Goal: Contribute content

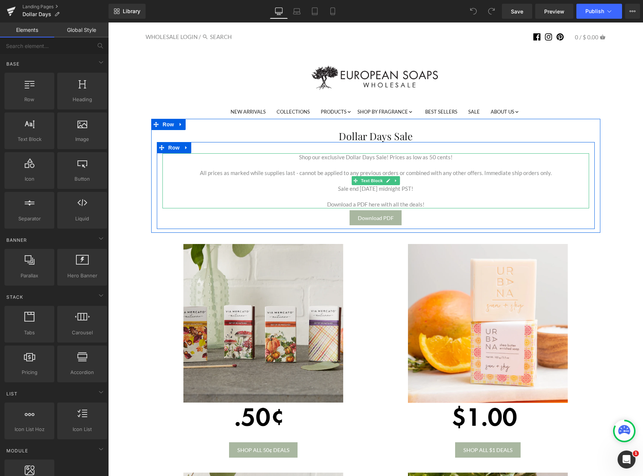
click at [440, 161] on p "Shop our exclusive Dollar Days Sale! Prices as low as 50 cents!" at bounding box center [376, 157] width 427 height 8
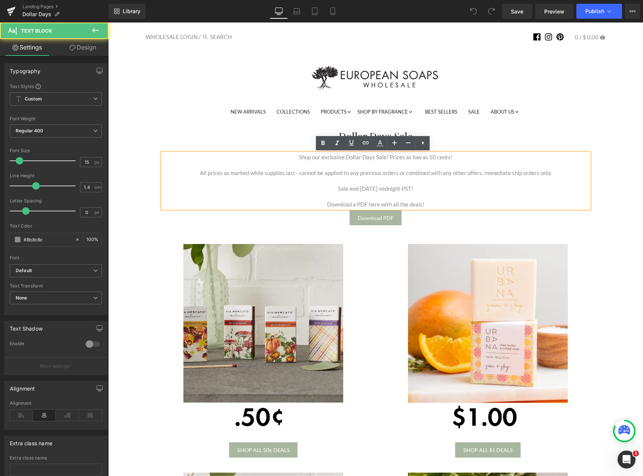
click at [427, 157] on p "Shop our exclusive Dollar Days Sale! Prices as low as 50 cents!" at bounding box center [376, 157] width 427 height 8
click at [225, 173] on p "All prices as marked while supplies last - cannot be applied to any previous or…" at bounding box center [376, 173] width 427 height 8
click at [401, 202] on p "Download a PDF here with all the deals!" at bounding box center [376, 204] width 427 height 8
click at [375, 189] on p "Sale end [DATE] midnight PST!" at bounding box center [376, 189] width 427 height 8
drag, startPoint x: 362, startPoint y: 189, endPoint x: 357, endPoint y: 189, distance: 5.2
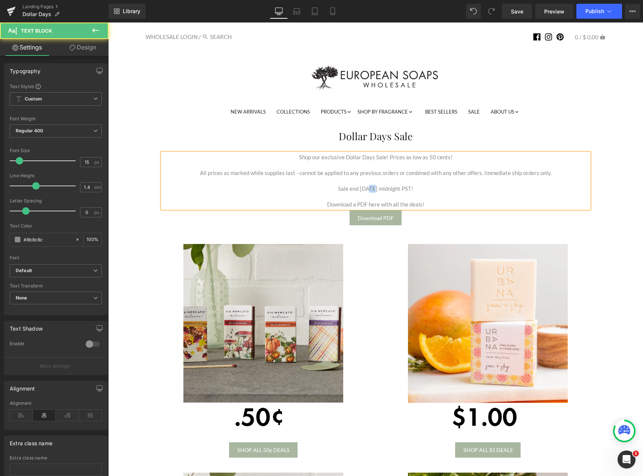
click at [357, 189] on p "Sale end [DATE] midnight PST!" at bounding box center [376, 189] width 427 height 8
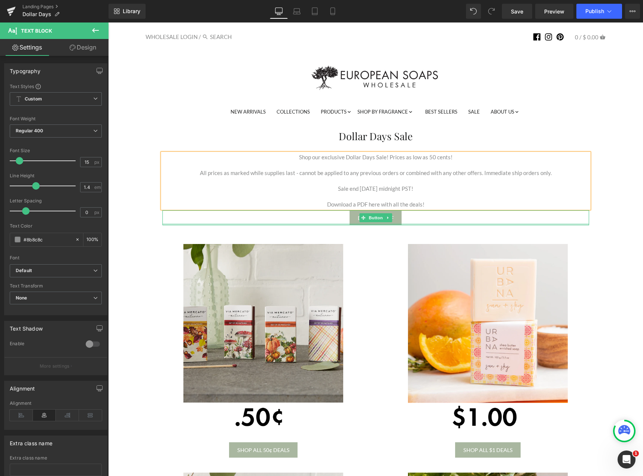
click at [431, 224] on div at bounding box center [376, 224] width 427 height 2
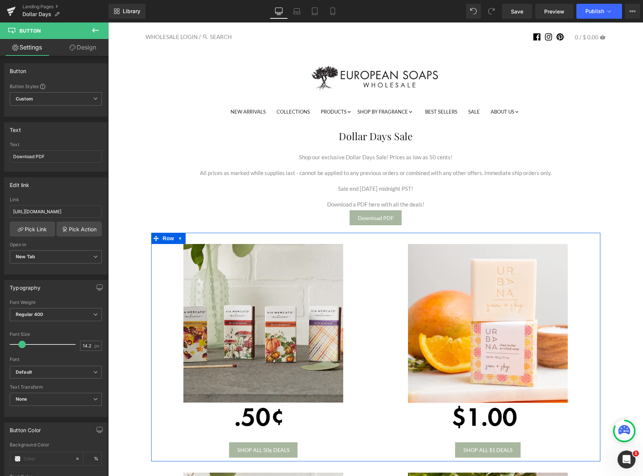
click at [586, 239] on div "Image SHOP ALL 50¢ DEALS Button Image SHOP ALL $1 DEALS Button Row" at bounding box center [375, 347] width 449 height 228
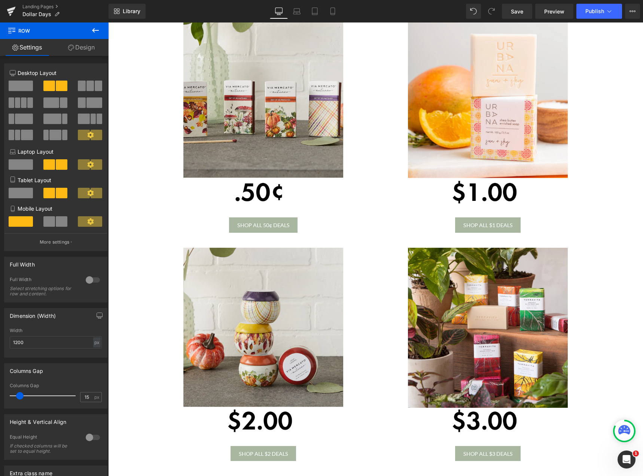
scroll to position [187, 0]
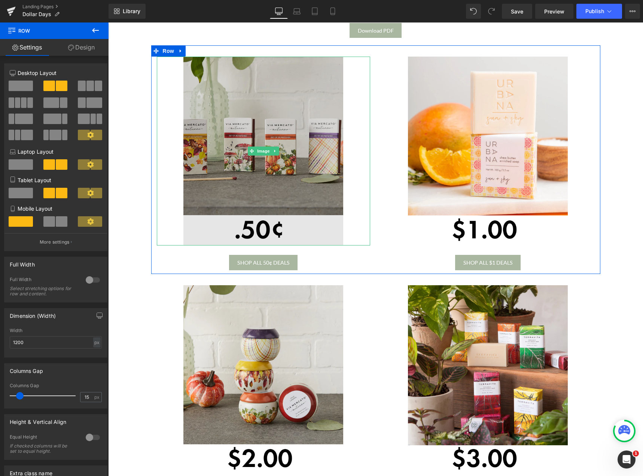
click at [271, 234] on img at bounding box center [263, 151] width 160 height 189
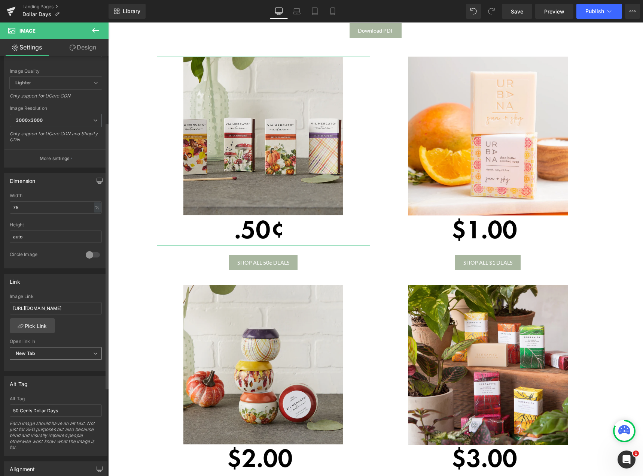
scroll to position [112, 0]
click at [66, 308] on input "[URL][DOMAIN_NAME]" at bounding box center [56, 306] width 92 height 12
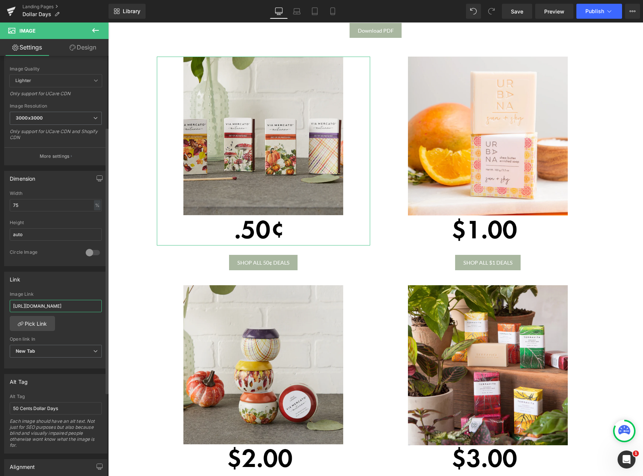
type input "[URL][DOMAIN_NAME]"
click at [92, 321] on div "[URL][DOMAIN_NAME] Image Link [URL][DOMAIN_NAME] Pick Link Current Tab New Tab …" at bounding box center [55, 329] width 103 height 77
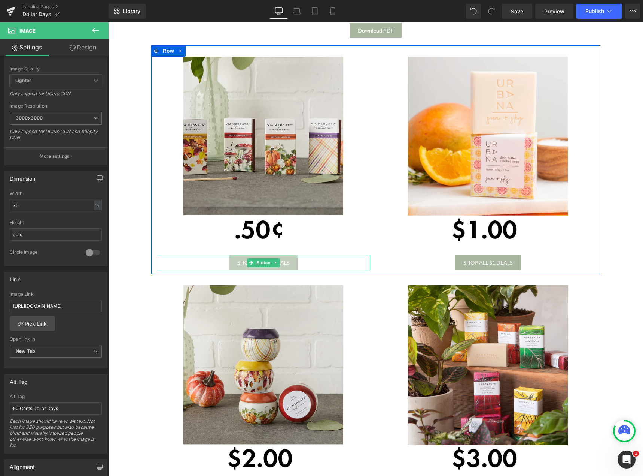
click at [275, 257] on link "SHOP ALL 50¢ DEALS" at bounding box center [263, 262] width 69 height 15
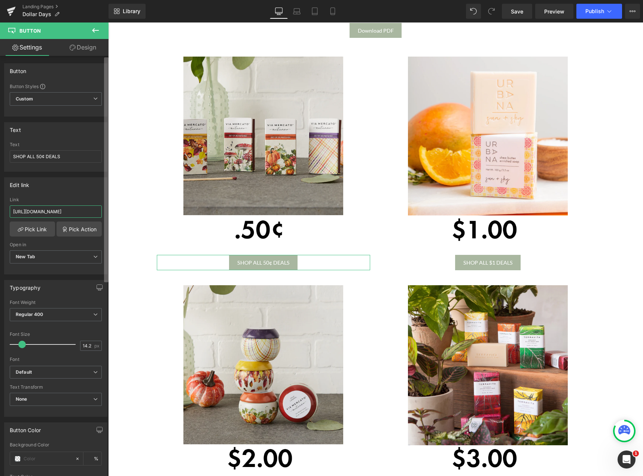
scroll to position [0, 45]
drag, startPoint x: 163, startPoint y: 236, endPoint x: 110, endPoint y: 213, distance: 57.9
click at [67, 214] on input "[URL][DOMAIN_NAME]" at bounding box center [56, 211] width 92 height 12
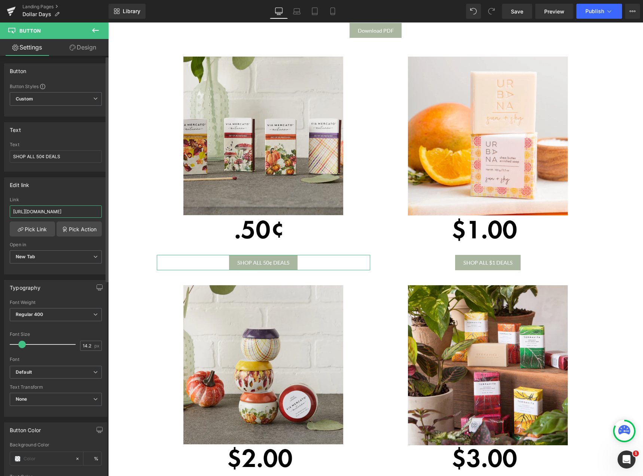
paste input "dollar-days-0-50-deal"
type input "[URL][DOMAIN_NAME]"
click at [73, 191] on div "Edit link" at bounding box center [55, 185] width 103 height 14
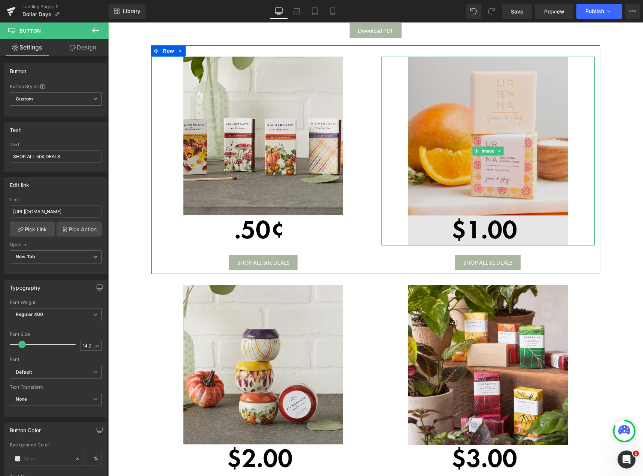
click at [511, 204] on img at bounding box center [488, 151] width 160 height 189
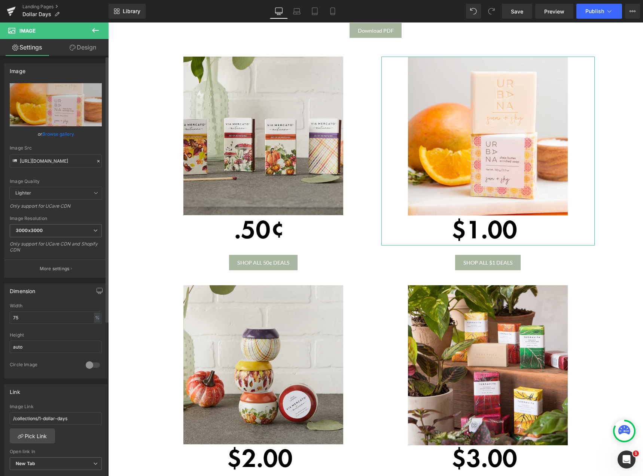
scroll to position [112, 0]
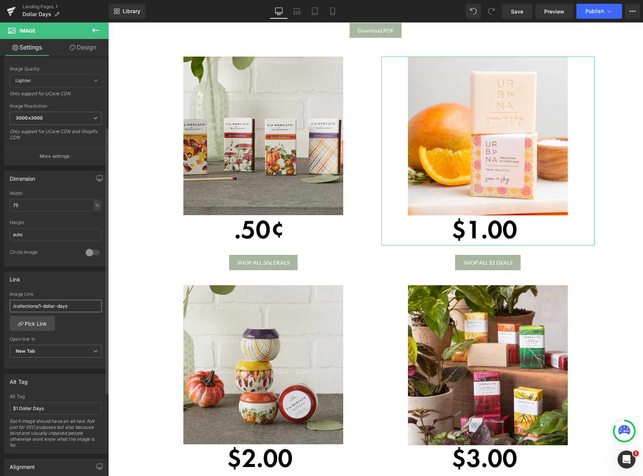
click at [47, 307] on input "/collections/1-dollar-days" at bounding box center [56, 306] width 92 height 12
type input "[URL][DOMAIN_NAME]"
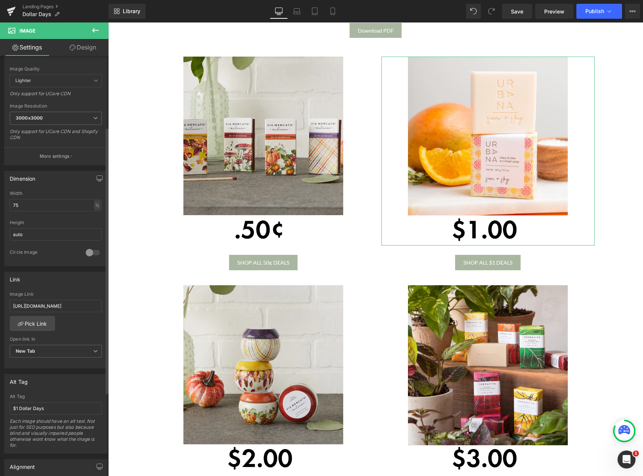
click at [75, 327] on div "[URL][DOMAIN_NAME] Image Link [URL][DOMAIN_NAME] Pick Link Current Tab New Tab …" at bounding box center [55, 329] width 103 height 77
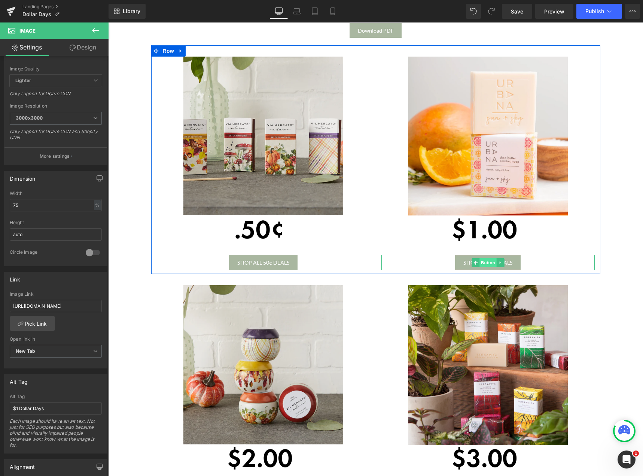
click at [482, 260] on span "Button" at bounding box center [488, 262] width 17 height 9
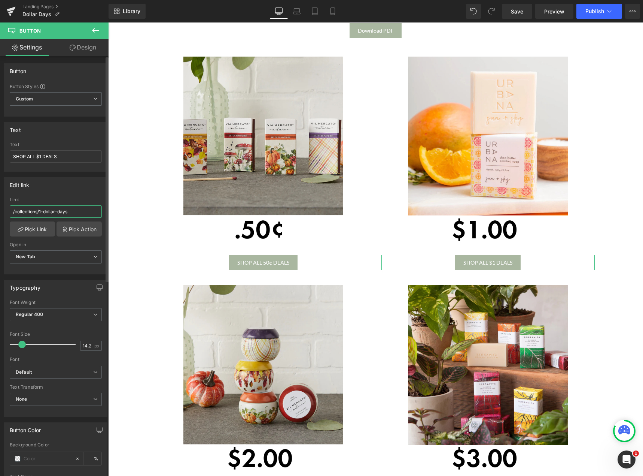
click at [38, 213] on input "/collections/1-dollar-days" at bounding box center [56, 211] width 92 height 12
paste input "[URL][DOMAIN_NAME]"
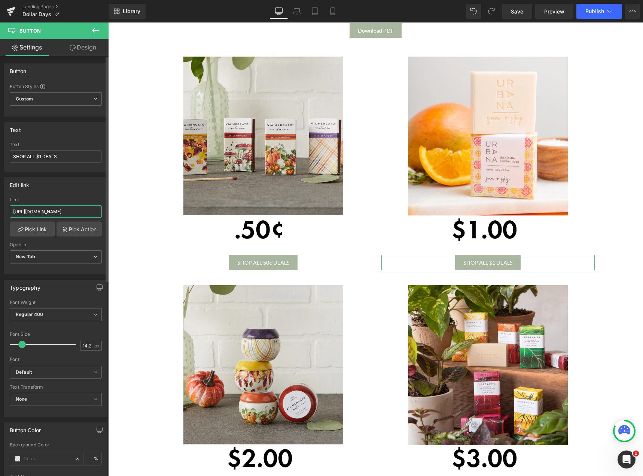
type input "[URL][DOMAIN_NAME]"
click at [66, 193] on div "Edit link [URL][DOMAIN_NAME] Link [URL][DOMAIN_NAME] Pick Link Pick Action Curr…" at bounding box center [55, 225] width 103 height 97
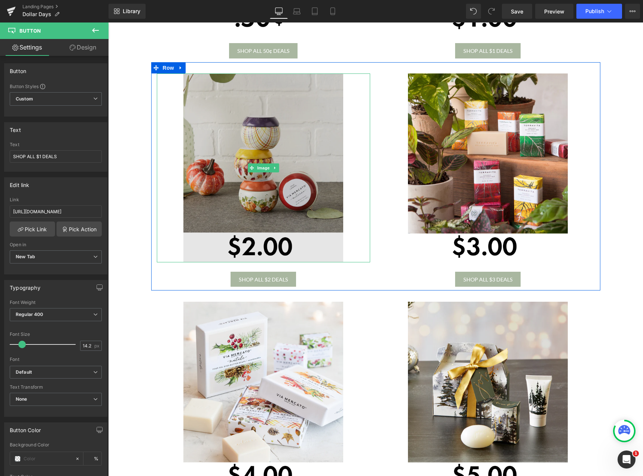
scroll to position [412, 0]
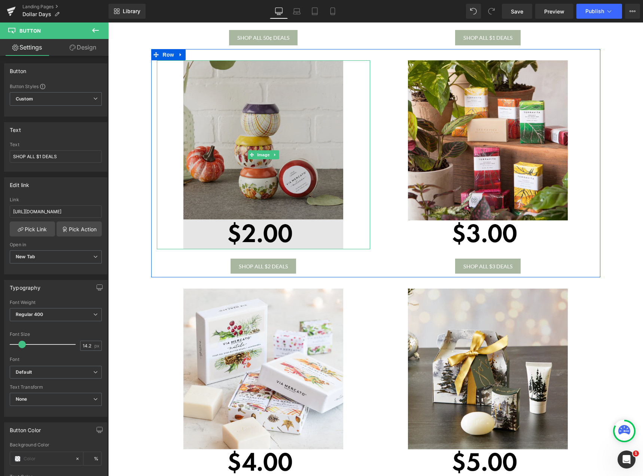
click at [258, 171] on img at bounding box center [263, 154] width 160 height 189
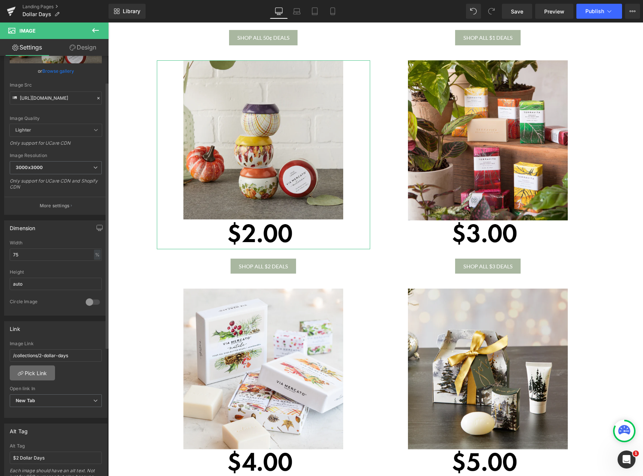
scroll to position [75, 0]
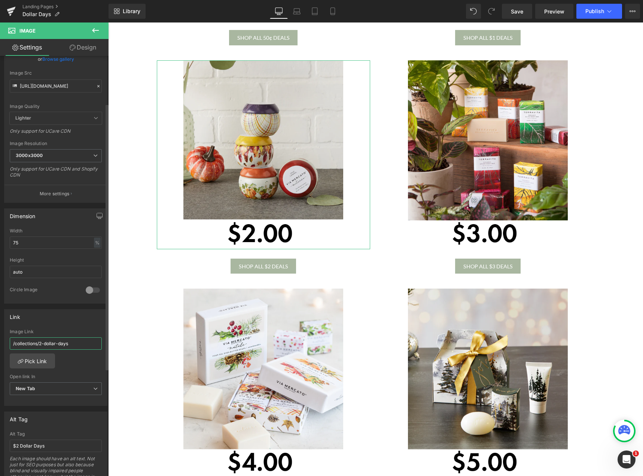
click at [51, 346] on input "/collections/2-dollar-days" at bounding box center [56, 343] width 92 height 12
type input "[URL][DOMAIN_NAME]"
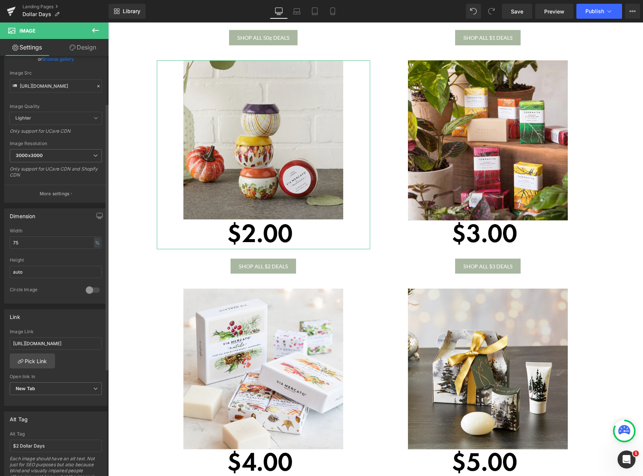
click at [73, 323] on div "Link" at bounding box center [55, 316] width 103 height 14
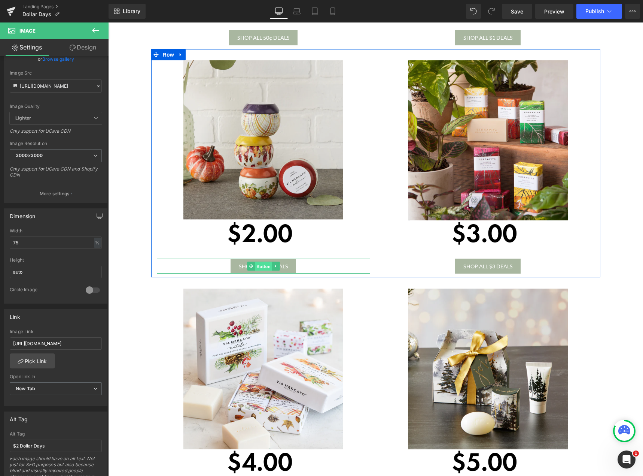
click at [262, 265] on span "Button" at bounding box center [263, 266] width 17 height 9
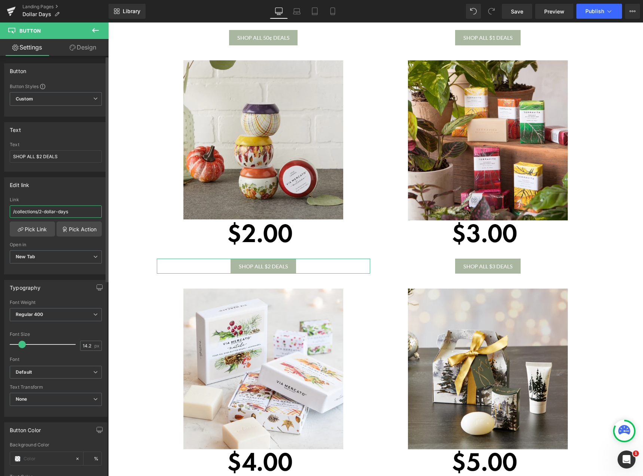
click at [40, 212] on input "/collections/2-dollar-days" at bounding box center [56, 211] width 92 height 12
paste input "[URL][DOMAIN_NAME]"
type input "[URL][DOMAIN_NAME]"
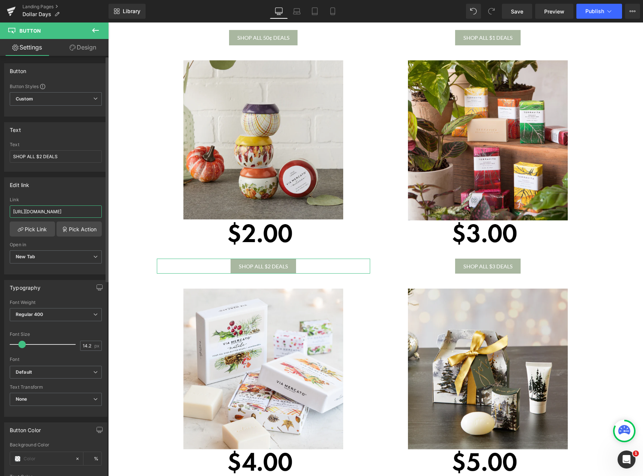
scroll to position [0, 31]
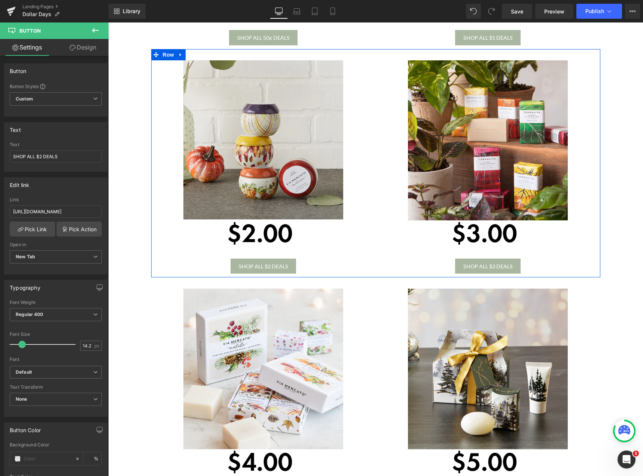
click at [384, 255] on div "Image SHOP ALL $3 DEALS Button" at bounding box center [488, 166] width 225 height 213
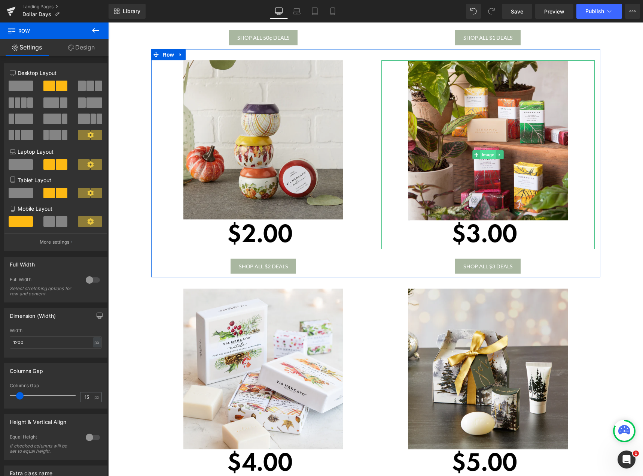
click at [485, 158] on span "Image" at bounding box center [488, 154] width 16 height 9
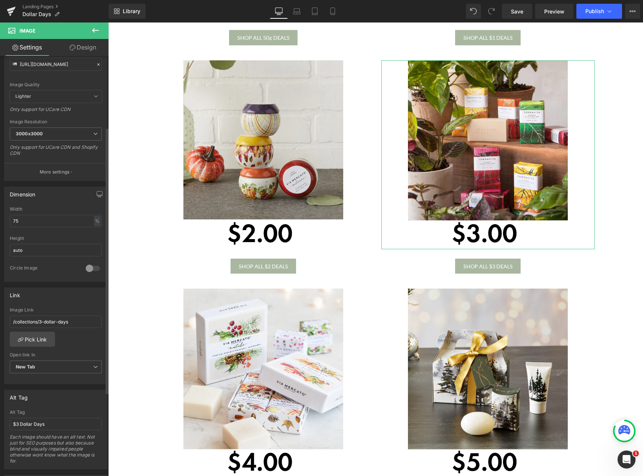
scroll to position [112, 0]
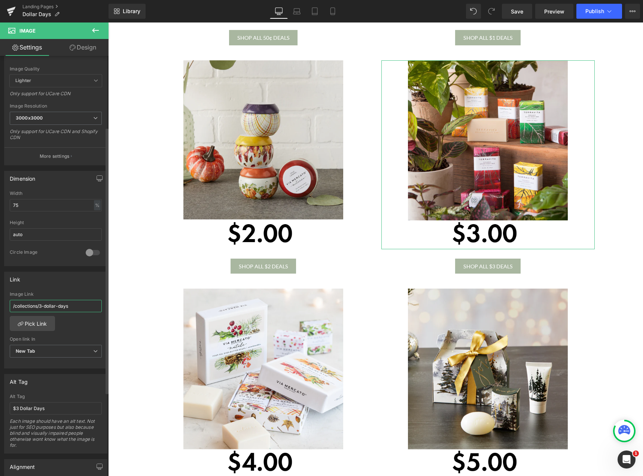
click at [47, 308] on input "/collections/3-dollar-days" at bounding box center [56, 306] width 92 height 12
paste input "[URL][DOMAIN_NAME]"
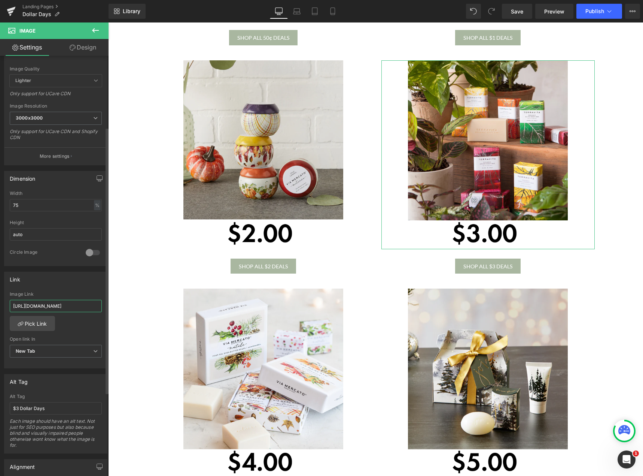
type input "[URL][DOMAIN_NAME]"
click at [58, 283] on div "Link" at bounding box center [55, 279] width 103 height 14
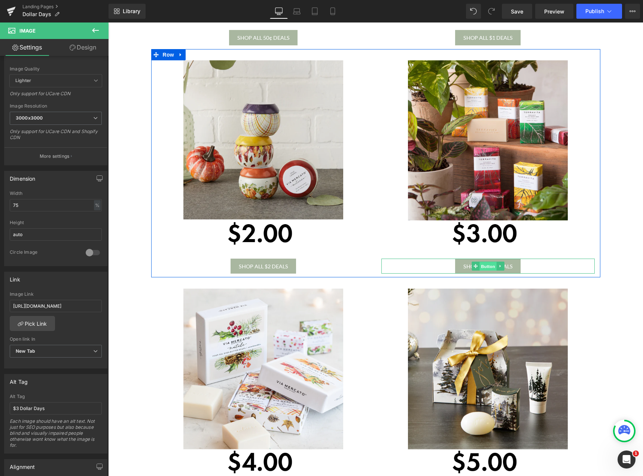
click at [480, 263] on span "Button" at bounding box center [488, 266] width 17 height 9
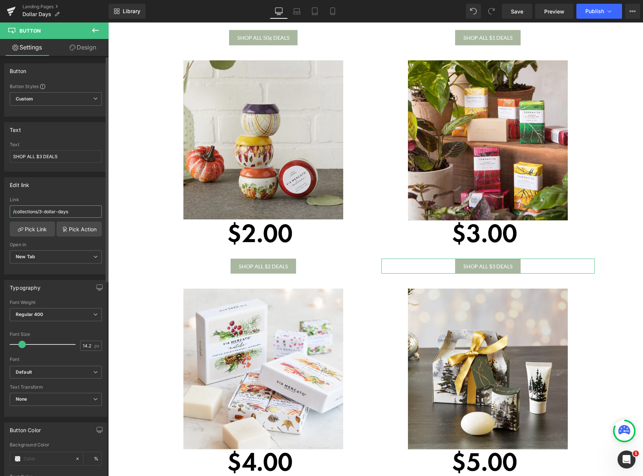
click at [43, 207] on input "/collections/3-dollar-days" at bounding box center [56, 211] width 92 height 12
paste input "[URL][DOMAIN_NAME]"
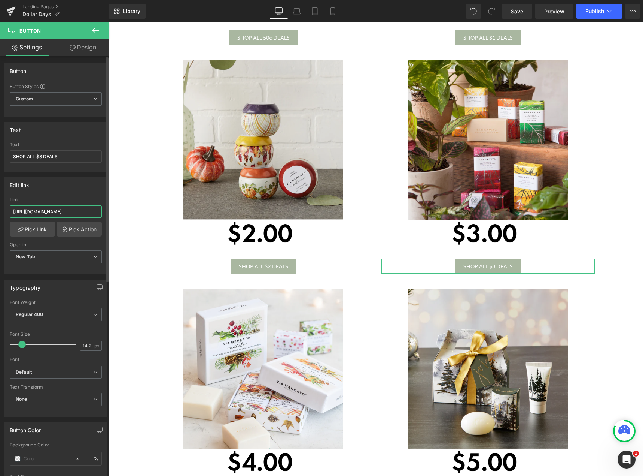
type input "[URL][DOMAIN_NAME]"
click at [48, 194] on div "Edit link [URL][DOMAIN_NAME] Link [URL][DOMAIN_NAME] Pick Link Pick Action Curr…" at bounding box center [55, 225] width 103 height 97
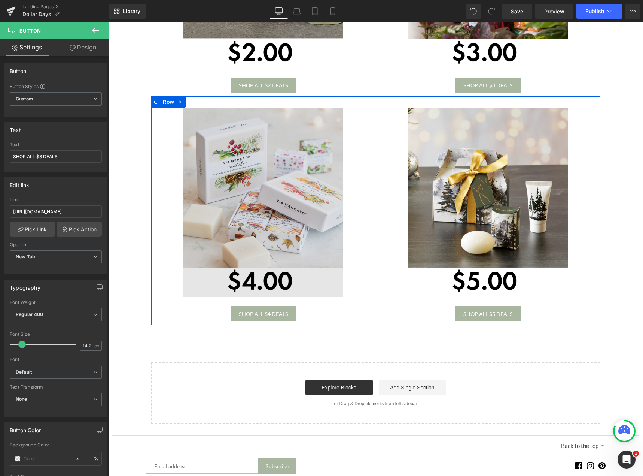
scroll to position [599, 0]
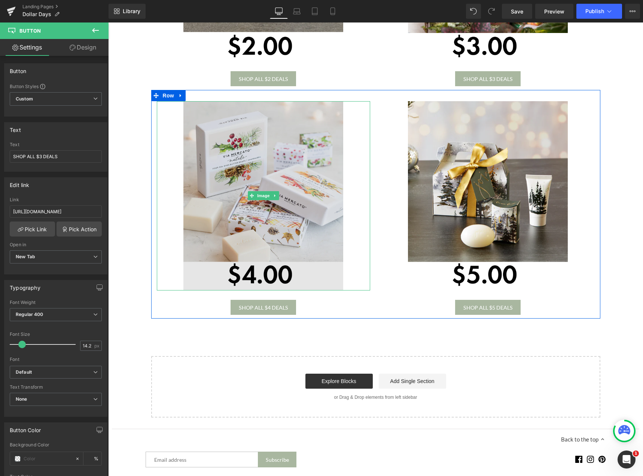
click at [253, 206] on img at bounding box center [263, 195] width 160 height 189
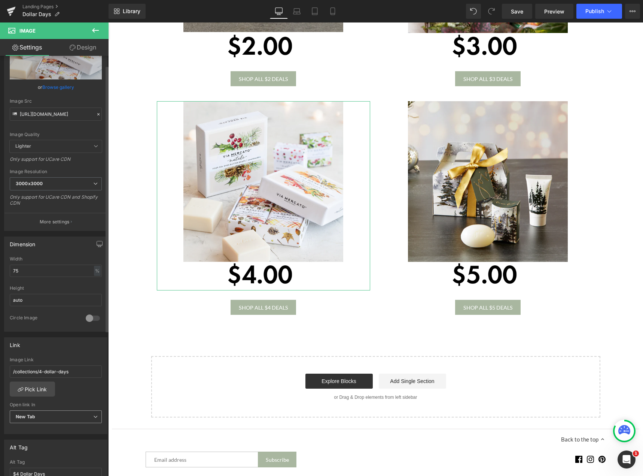
scroll to position [112, 0]
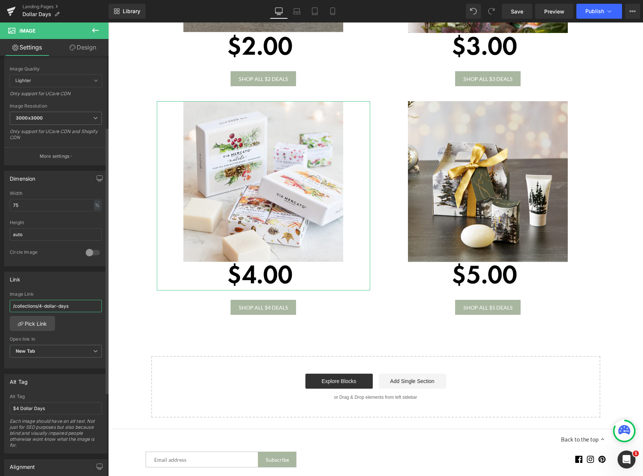
click at [40, 310] on input "/collections/4-dollar-days" at bounding box center [56, 306] width 92 height 12
paste input "[URL][DOMAIN_NAME]"
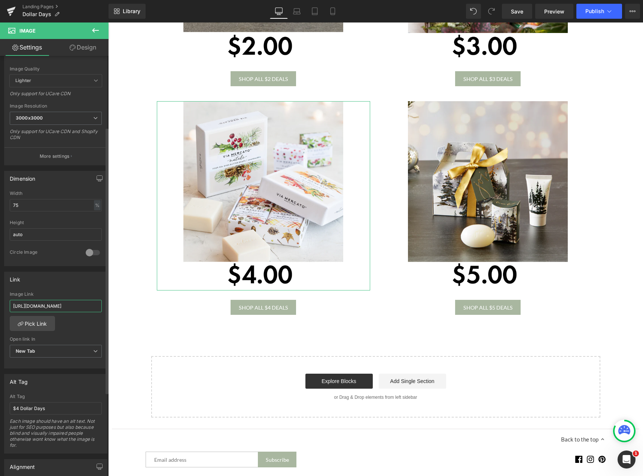
type input "[URL][DOMAIN_NAME]"
click at [52, 280] on div "Link" at bounding box center [55, 279] width 103 height 14
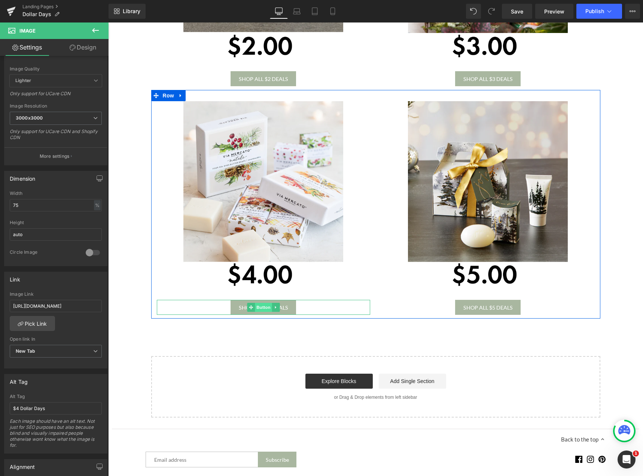
click at [262, 307] on span "Button" at bounding box center [263, 307] width 17 height 9
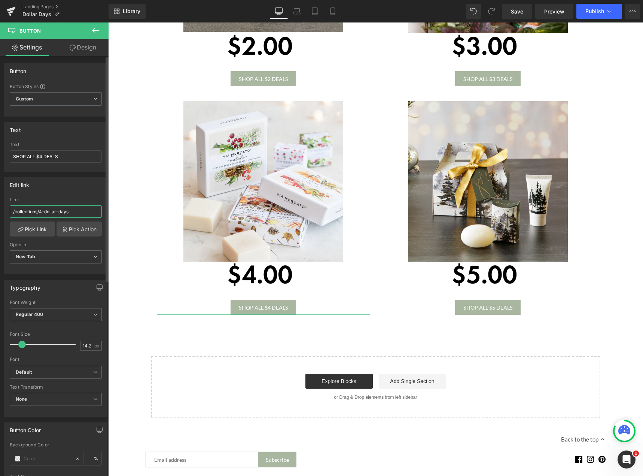
click at [40, 215] on input "/collections/4-dollar-days" at bounding box center [56, 211] width 92 height 12
paste input "[URL][DOMAIN_NAME]"
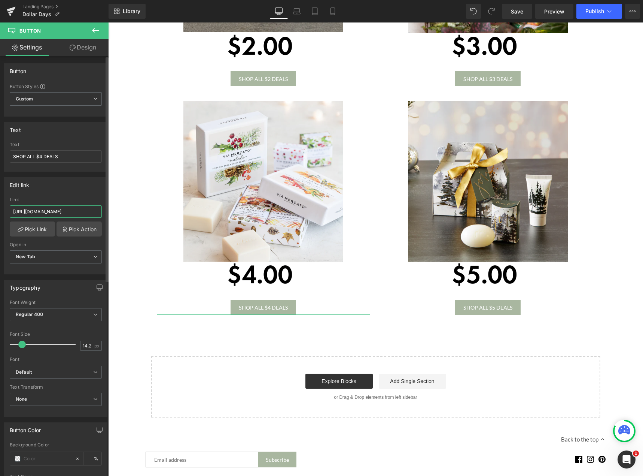
type input "[URL][DOMAIN_NAME]"
click at [65, 182] on div "Edit link" at bounding box center [55, 185] width 103 height 14
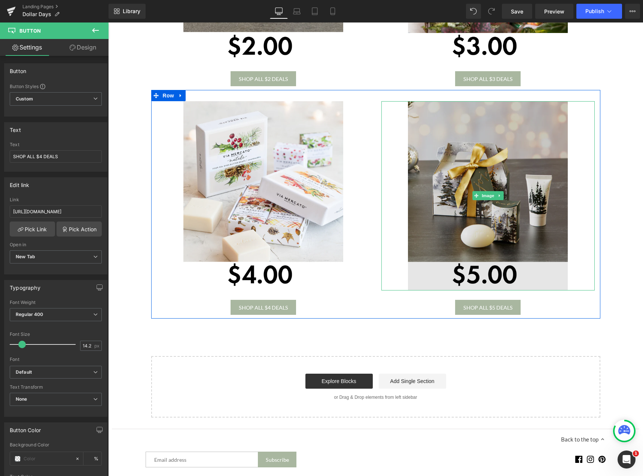
click at [481, 228] on img at bounding box center [488, 195] width 160 height 189
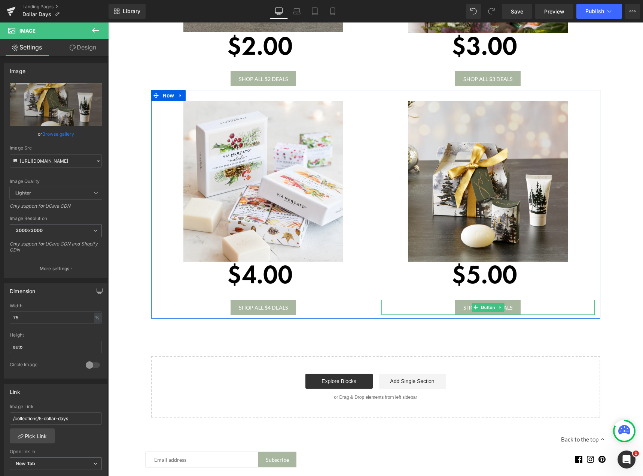
drag, startPoint x: 482, startPoint y: 307, endPoint x: 410, endPoint y: 300, distance: 73.0
click at [482, 307] on span "Button" at bounding box center [488, 307] width 17 height 9
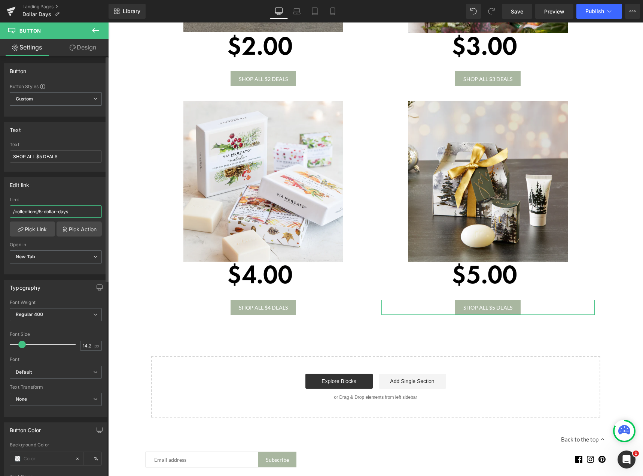
click at [38, 213] on input "/collections/5-dollar-days" at bounding box center [56, 211] width 92 height 12
paste input "[URL][DOMAIN_NAME]"
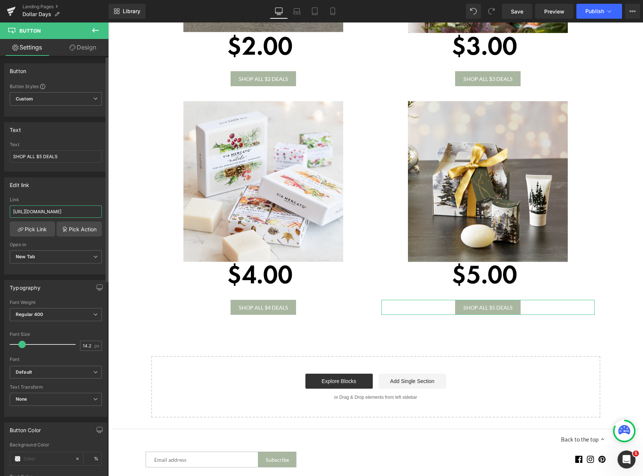
type input "[URL][DOMAIN_NAME]"
click at [60, 194] on div "Edit link [URL][DOMAIN_NAME] Link [URL][DOMAIN_NAME] Pick Link Pick Action Curr…" at bounding box center [55, 225] width 103 height 97
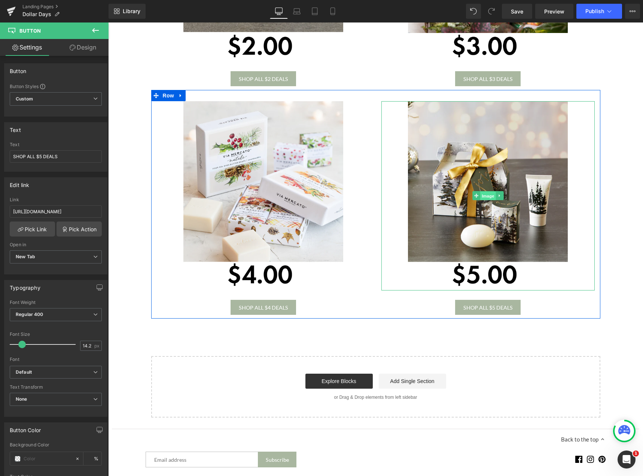
click at [483, 192] on span "Image" at bounding box center [488, 195] width 16 height 9
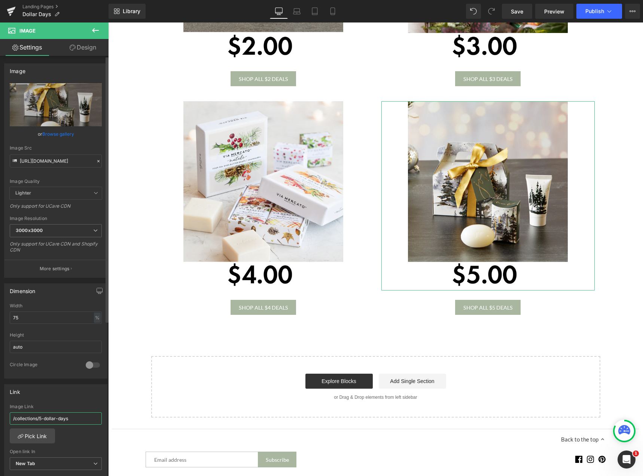
click at [53, 419] on input "/collections/5-dollar-days" at bounding box center [56, 418] width 92 height 12
paste input "[URL][DOMAIN_NAME]"
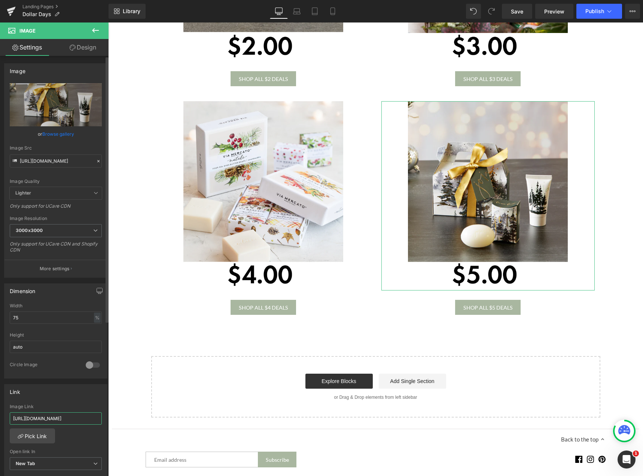
type input "[URL][DOMAIN_NAME]"
click at [54, 400] on div "Link [URL][DOMAIN_NAME] Image Link [URL][DOMAIN_NAME] Pick Link Current Tab New…" at bounding box center [55, 432] width 103 height 97
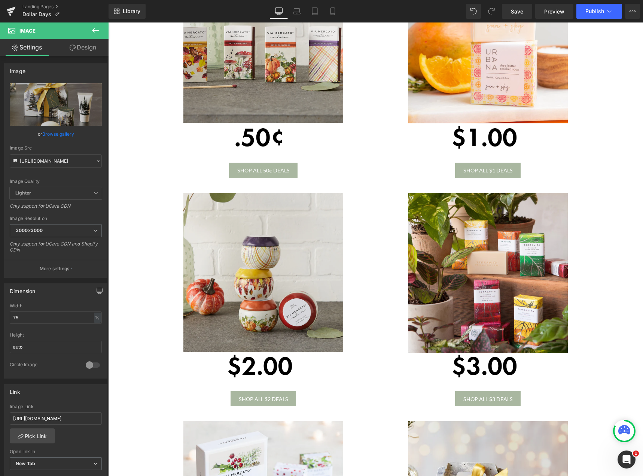
scroll to position [0, 0]
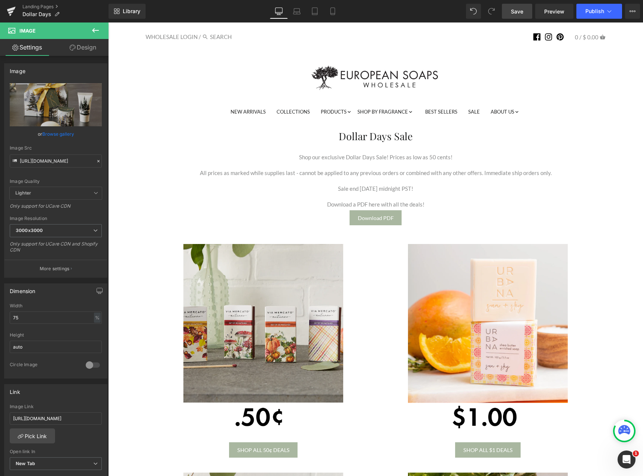
click at [515, 10] on span "Save" at bounding box center [517, 11] width 12 height 8
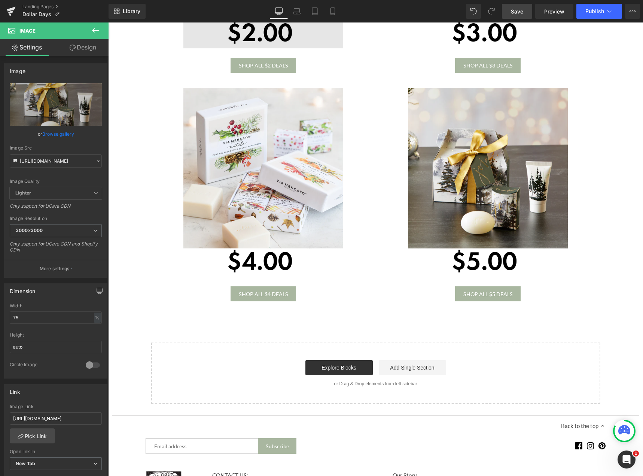
scroll to position [618, 0]
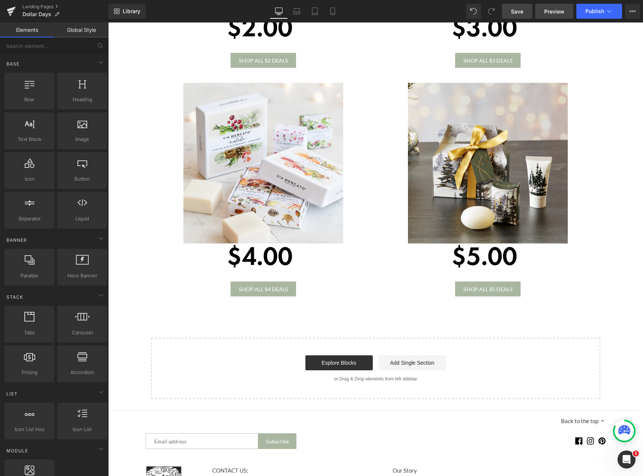
click at [565, 11] on link "Preview" at bounding box center [554, 11] width 38 height 15
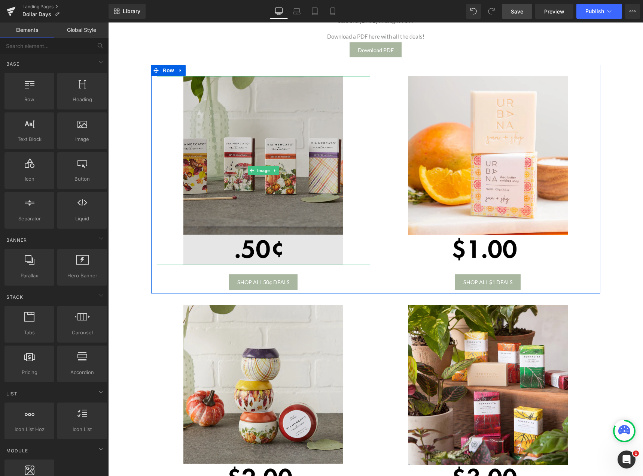
scroll to position [168, 0]
click at [285, 217] on img at bounding box center [263, 170] width 160 height 189
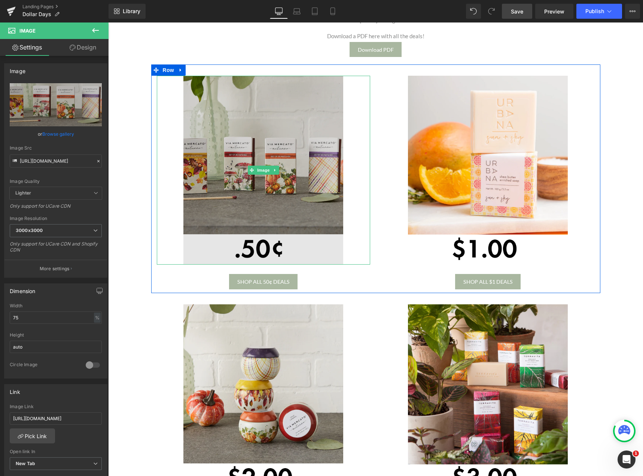
click at [245, 130] on img at bounding box center [263, 170] width 160 height 189
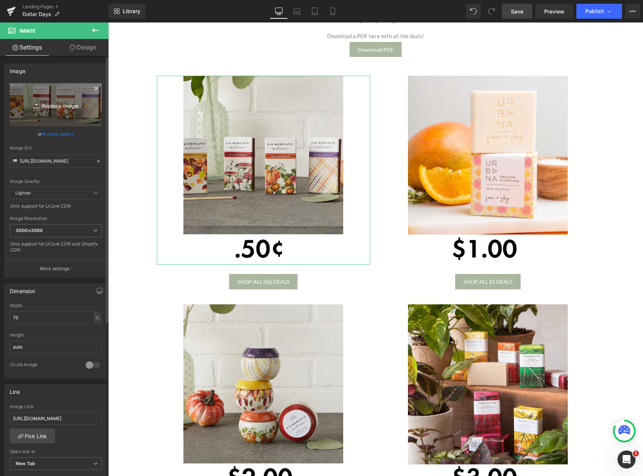
click at [61, 110] on link "Replace Image" at bounding box center [56, 104] width 92 height 43
type input "C:\fakepath\50¢.png"
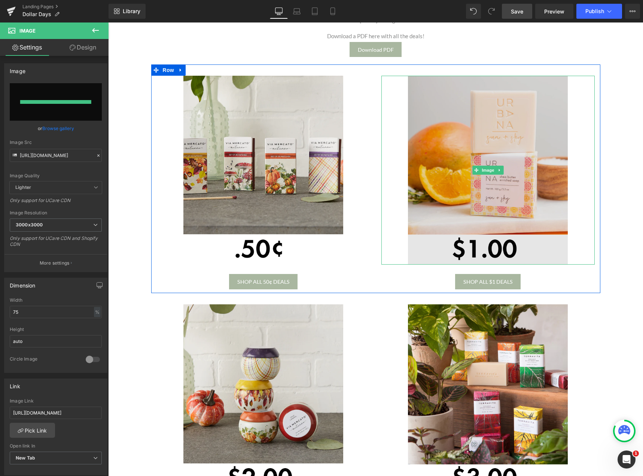
type input "[URL][DOMAIN_NAME]"
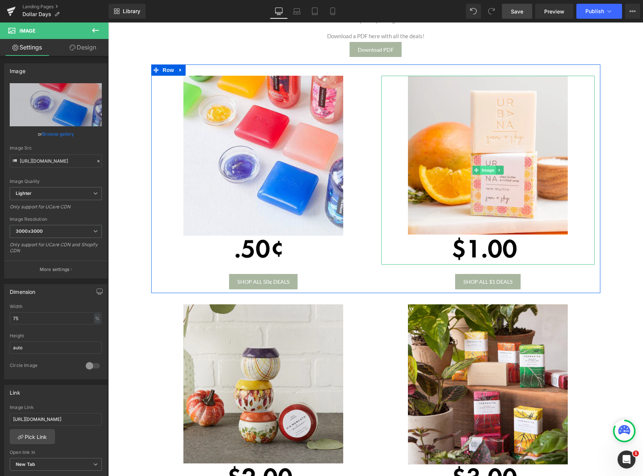
click at [487, 169] on span "Image" at bounding box center [488, 170] width 16 height 9
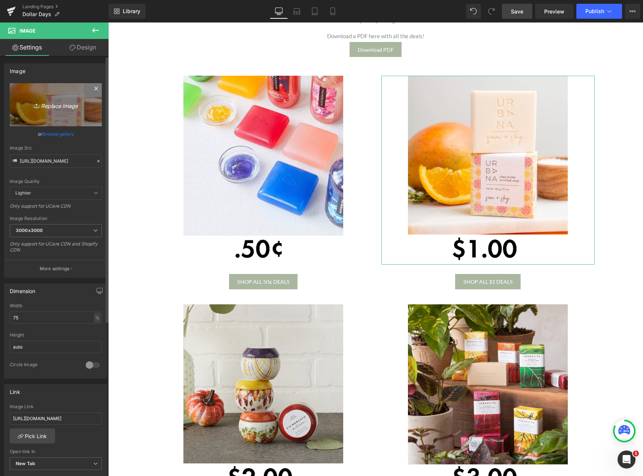
click at [63, 106] on icon "Replace Image" at bounding box center [56, 104] width 60 height 9
type input "C:\fakepath\$1.00.png"
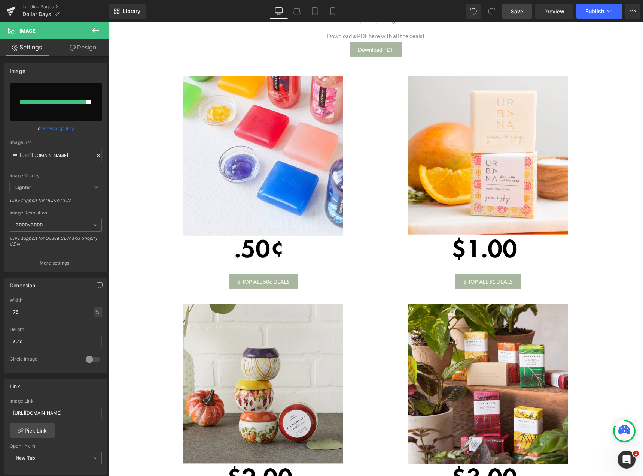
type input "[URL][DOMAIN_NAME]"
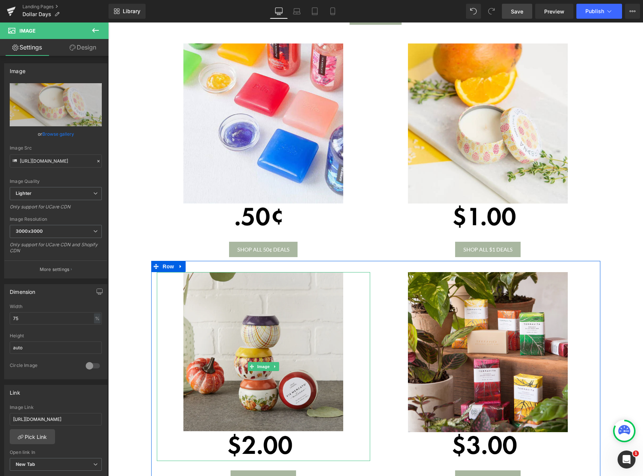
scroll to position [280, 0]
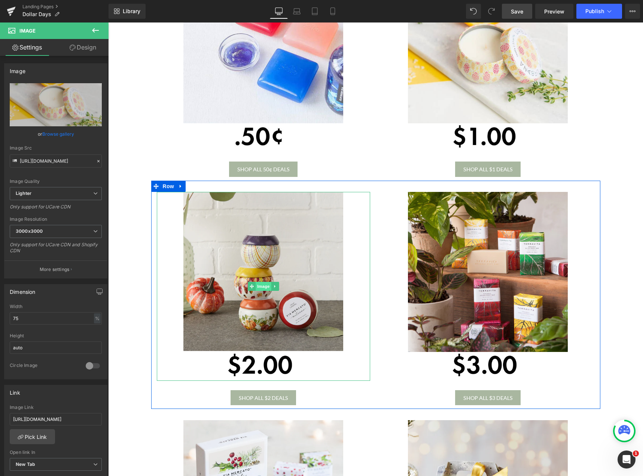
click at [260, 288] on span "Image" at bounding box center [264, 286] width 16 height 9
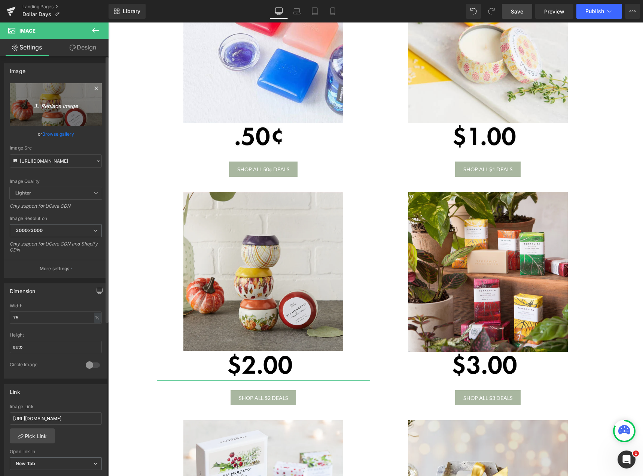
click at [70, 109] on link "Replace Image" at bounding box center [56, 104] width 92 height 43
type input "C:\fakepath\$2.00.png"
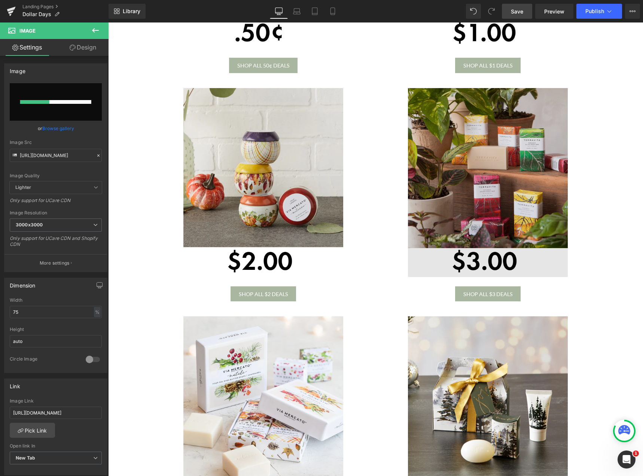
scroll to position [393, 0]
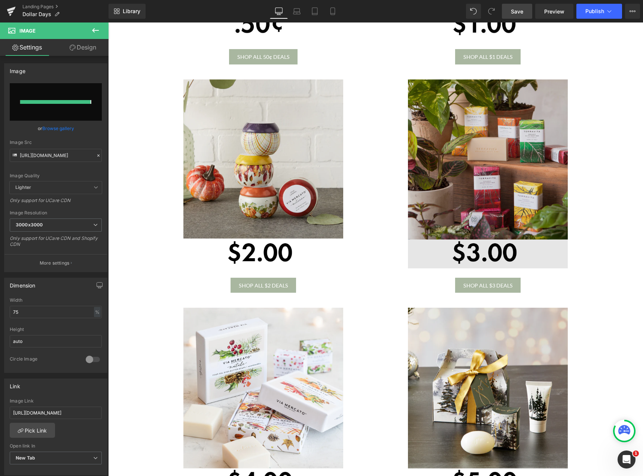
type input "[URL][DOMAIN_NAME]"
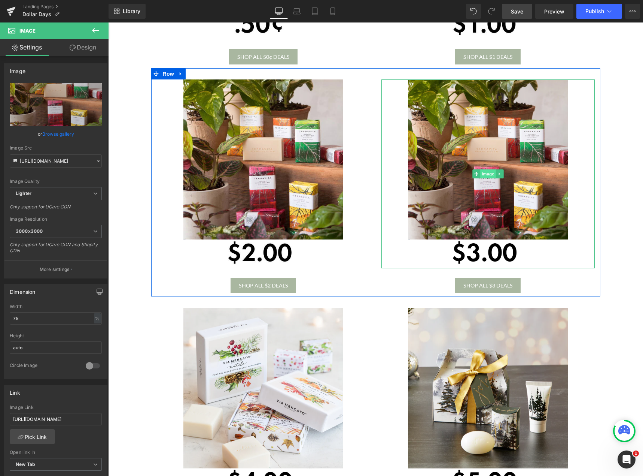
click at [484, 175] on span "Image" at bounding box center [488, 173] width 16 height 9
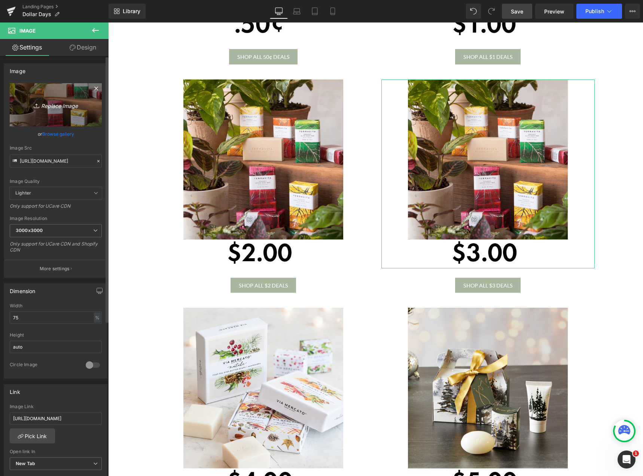
click at [60, 109] on icon "Replace Image" at bounding box center [56, 104] width 60 height 9
type input "C:\fakepath\$3.00.png"
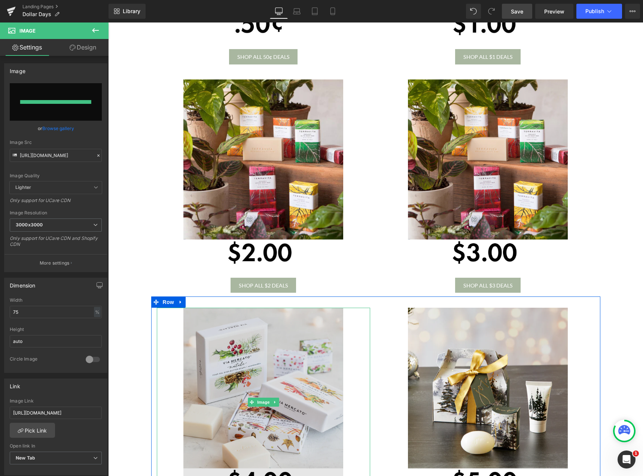
type input "[URL][DOMAIN_NAME]"
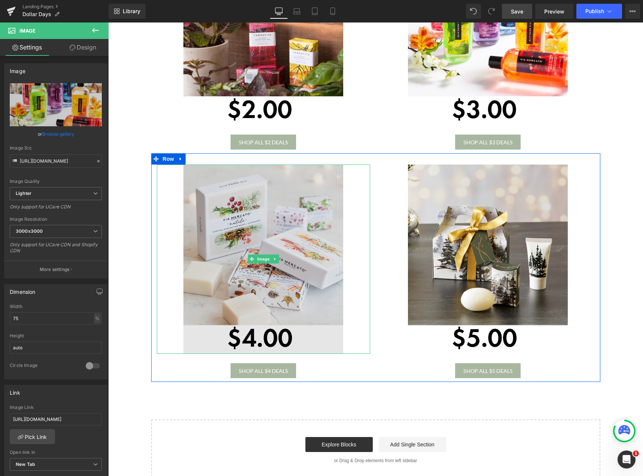
scroll to position [543, 0]
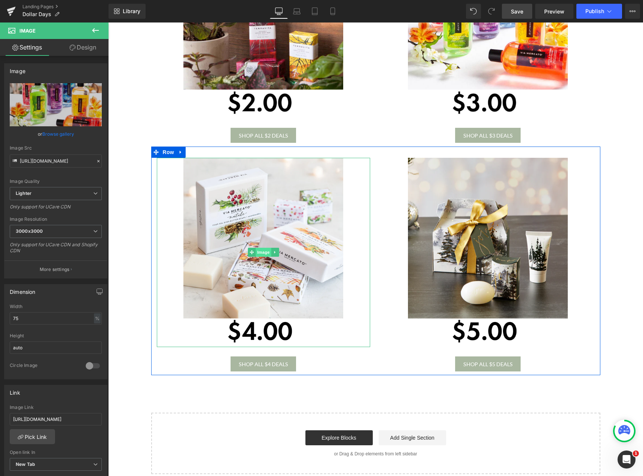
click at [257, 251] on span "Image" at bounding box center [264, 252] width 16 height 9
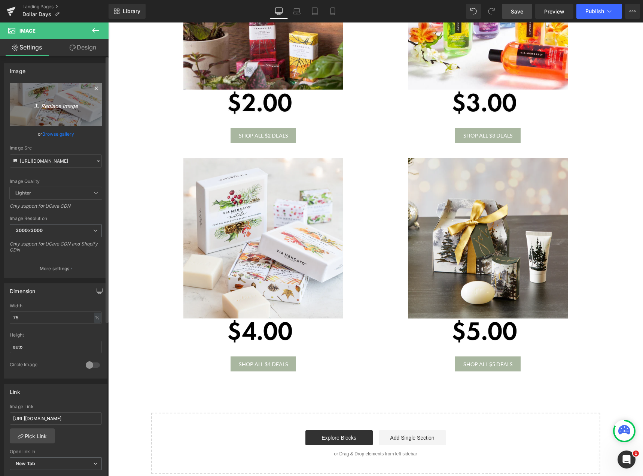
click at [60, 104] on icon "Replace Image" at bounding box center [56, 104] width 60 height 9
type input "C:\fakepath\$4.00.png"
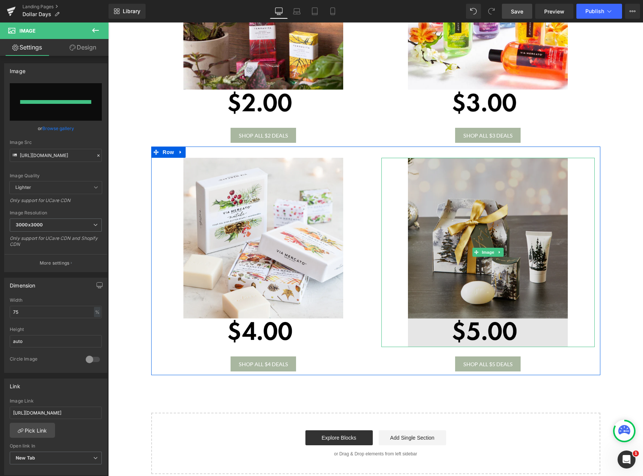
type input "[URL][DOMAIN_NAME]"
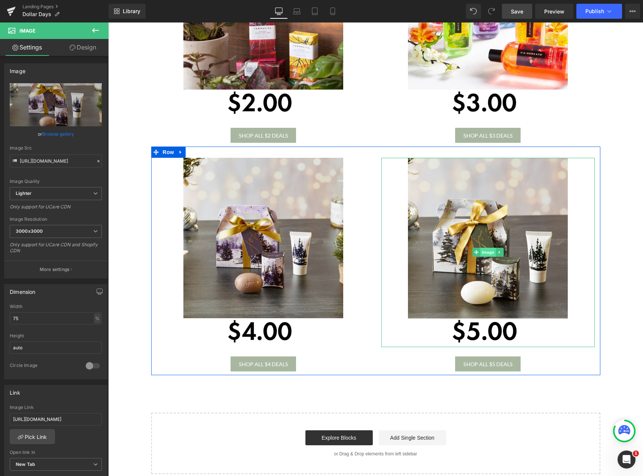
click at [483, 254] on span "Image" at bounding box center [488, 252] width 16 height 9
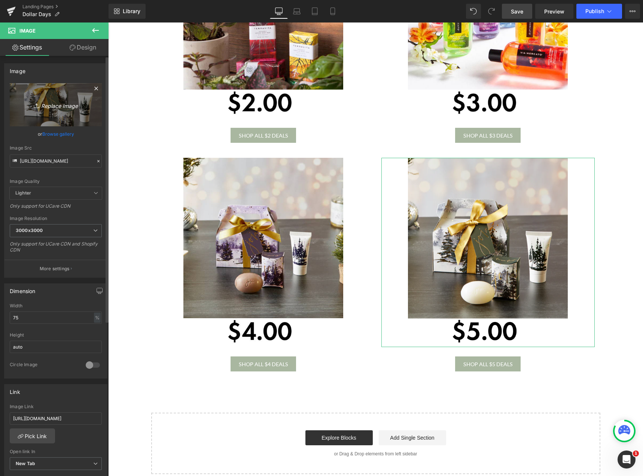
click at [48, 104] on icon "Replace Image" at bounding box center [56, 104] width 60 height 9
type input "C:\fakepath\$5.00.png"
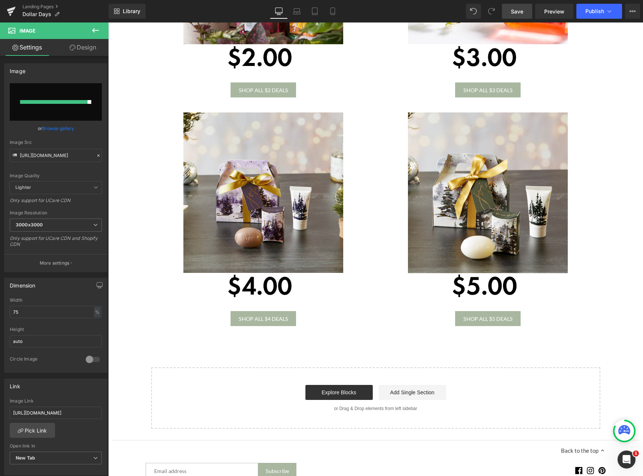
scroll to position [580, 0]
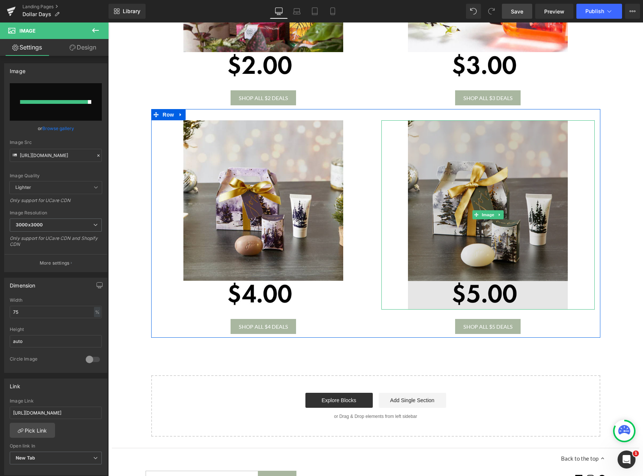
click at [489, 228] on img at bounding box center [488, 214] width 160 height 189
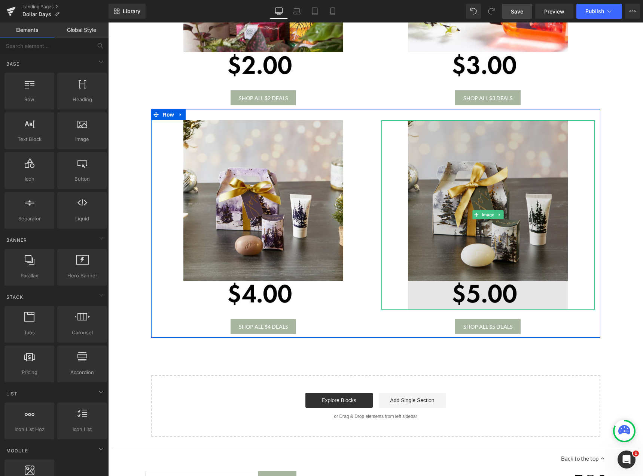
click at [485, 258] on img at bounding box center [488, 214] width 160 height 189
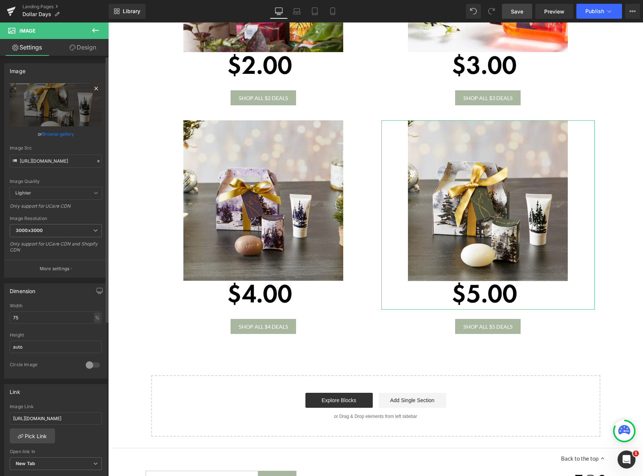
click at [94, 89] on icon at bounding box center [95, 88] width 3 height 3
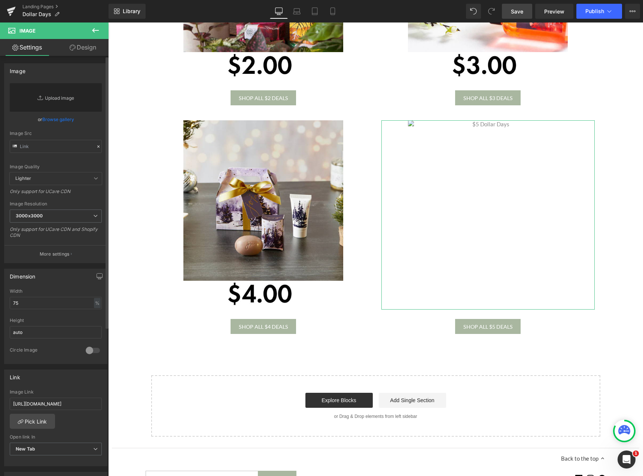
click at [51, 100] on link "Replace Image" at bounding box center [56, 97] width 92 height 28
type input "C:\fakepath\$5.00.png"
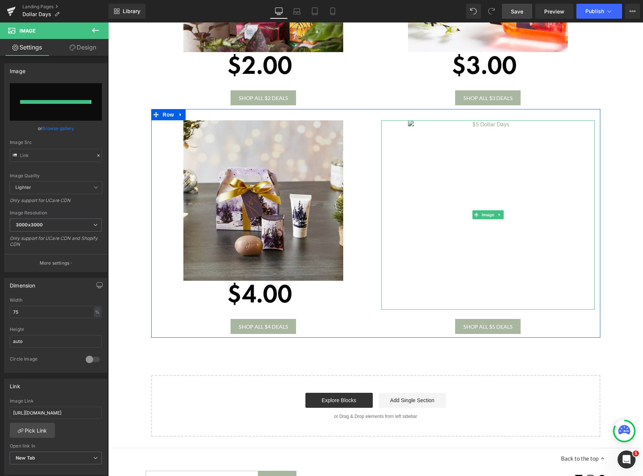
type input "[URL][DOMAIN_NAME]"
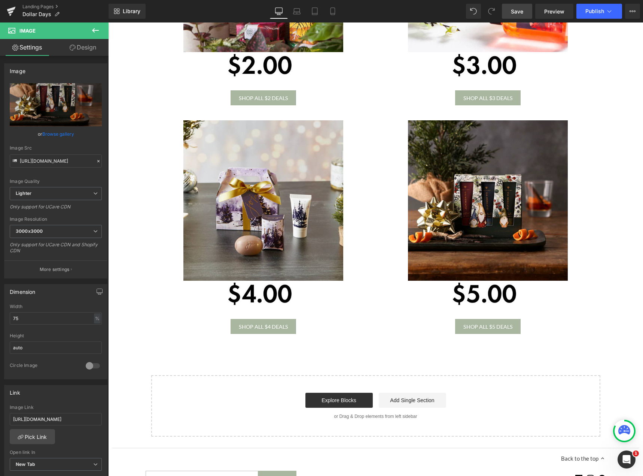
click at [521, 13] on span "Save" at bounding box center [517, 11] width 12 height 8
click at [589, 12] on span "Publish" at bounding box center [595, 11] width 19 height 6
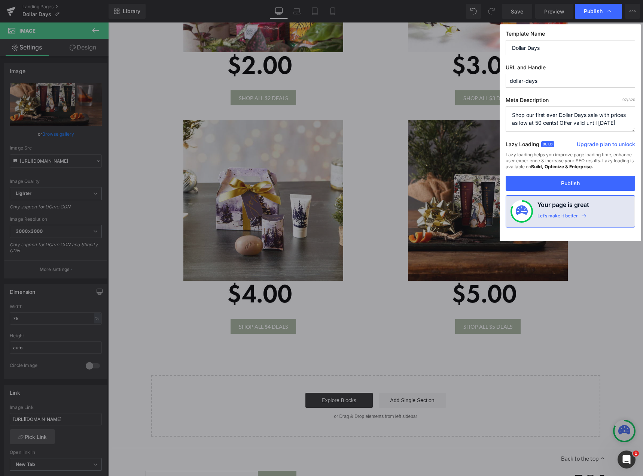
drag, startPoint x: 613, startPoint y: 124, endPoint x: 609, endPoint y: 124, distance: 4.1
click at [609, 124] on textarea "Shop our first ever Dollar Days sale with prices as low at 50 cents! Offer vali…" at bounding box center [571, 118] width 130 height 25
type textarea "Shop our first ever Dollar Days sale with prices as low at 50 cents! Offer vali…"
click at [576, 183] on button "Publish" at bounding box center [571, 183] width 130 height 15
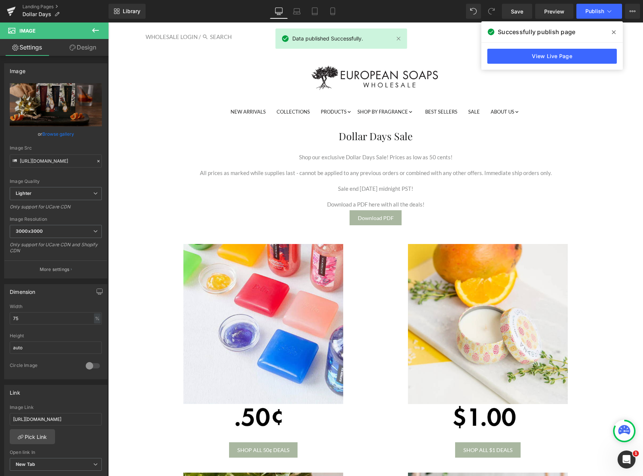
click at [612, 30] on span at bounding box center [614, 32] width 12 height 12
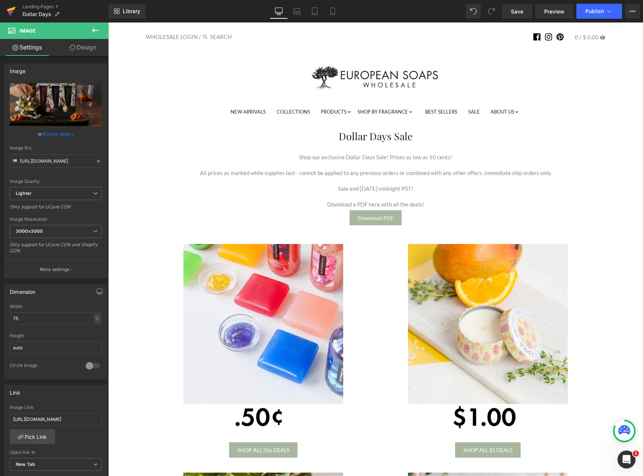
click at [12, 11] on icon at bounding box center [10, 11] width 5 height 3
